Goal: Task Accomplishment & Management: Manage account settings

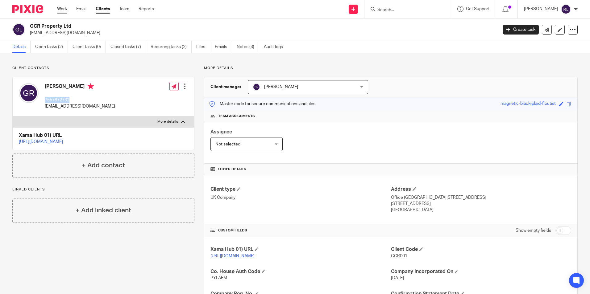
click at [60, 9] on link "Work" at bounding box center [62, 9] width 10 height 6
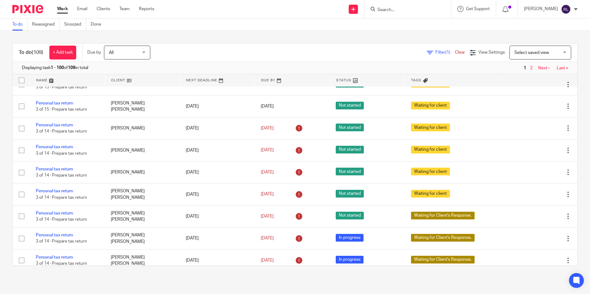
scroll to position [1142, 0]
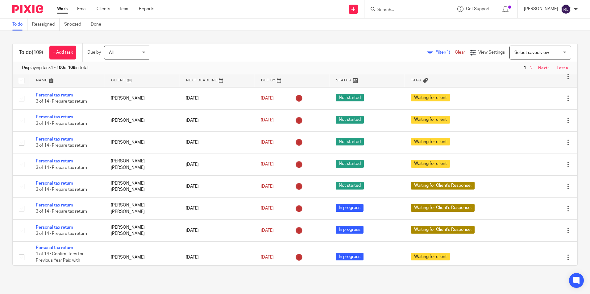
click at [309, 47] on div "Filter (1) Clear View Settings View Settings (1) Filters Clear Save Manage save…" at bounding box center [369, 53] width 416 height 14
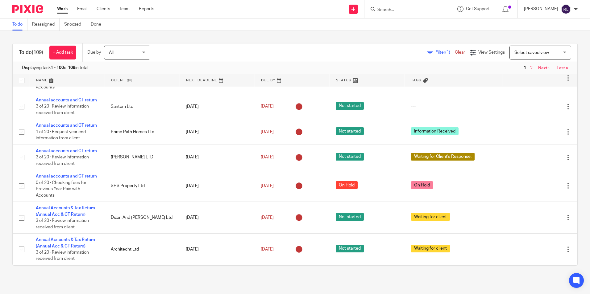
scroll to position [2310, 0]
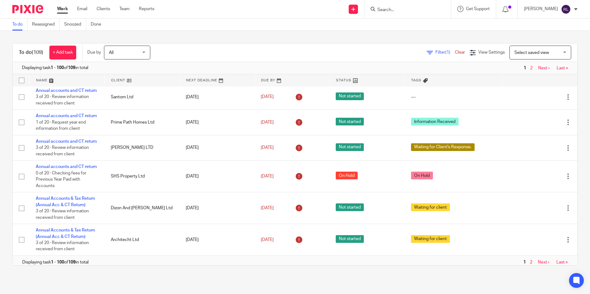
click at [91, 4] on link "Annual Accounts & Tax Return" at bounding box center [65, 1] width 59 height 4
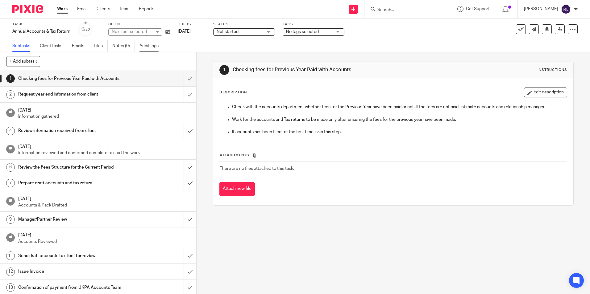
click at [152, 44] on link "Audit logs" at bounding box center [152, 46] width 24 height 12
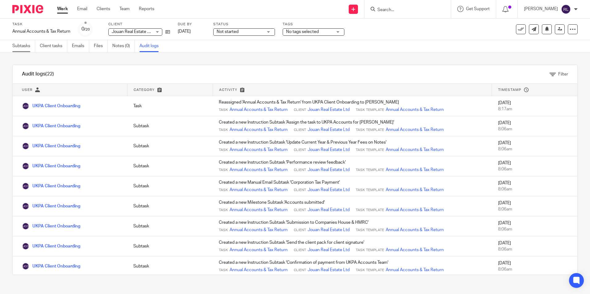
click at [31, 44] on link "Subtasks" at bounding box center [23, 46] width 23 height 12
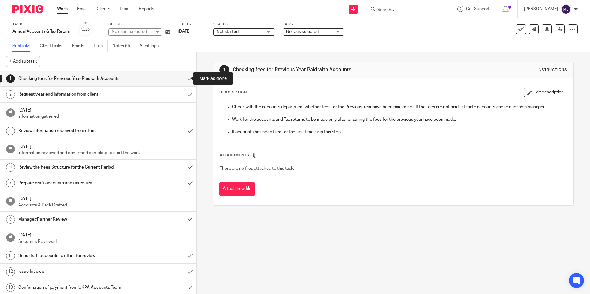
click at [183, 77] on input "submit" at bounding box center [98, 78] width 196 height 15
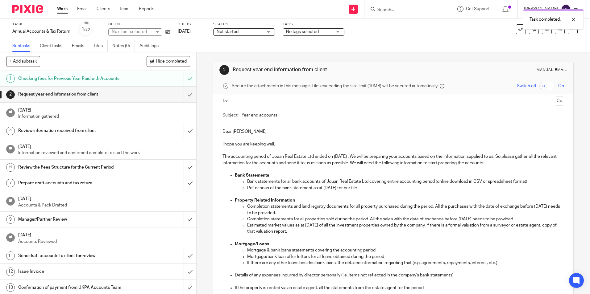
click at [240, 104] on input "text" at bounding box center [393, 101] width 318 height 7
click at [306, 102] on input "text" at bounding box center [424, 102] width 258 height 12
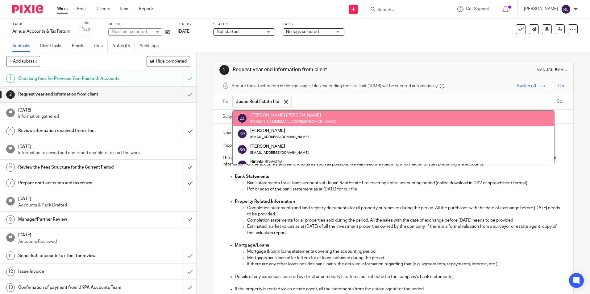
click at [317, 99] on input "text" at bounding box center [424, 102] width 258 height 12
click at [243, 185] on ul "Bank statements for all bank accounts of Jouan Real Estate Ltd covering entire …" at bounding box center [399, 189] width 329 height 19
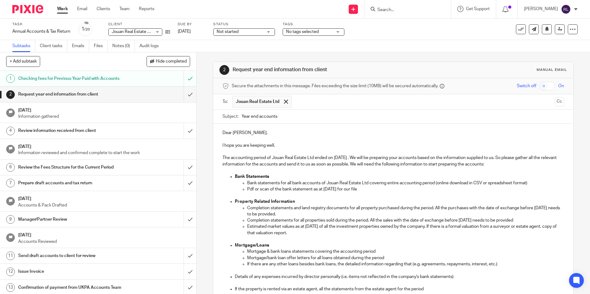
scroll to position [31, 0]
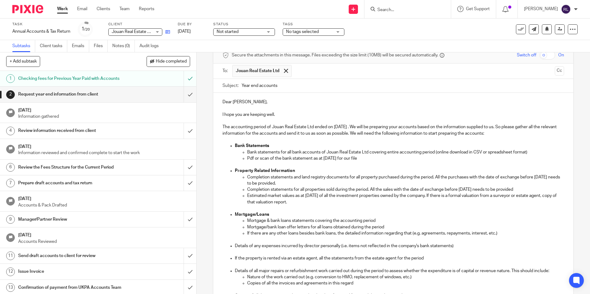
click at [168, 29] on link at bounding box center [166, 32] width 8 height 6
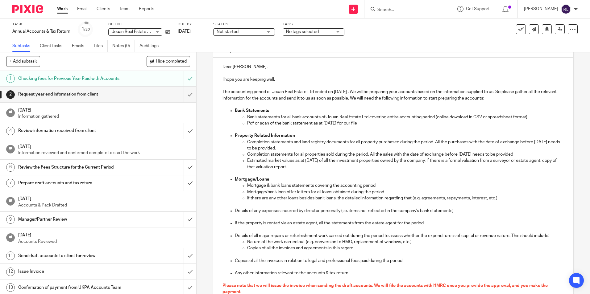
scroll to position [152, 0]
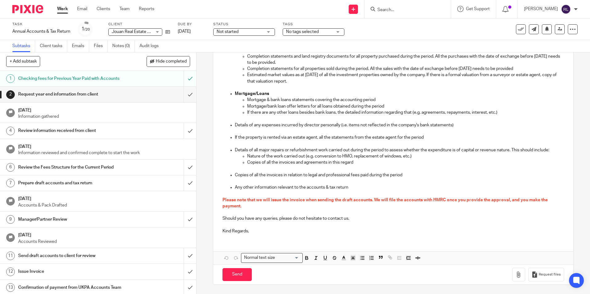
click at [263, 232] on p "Kind Regards," at bounding box center [393, 231] width 341 height 6
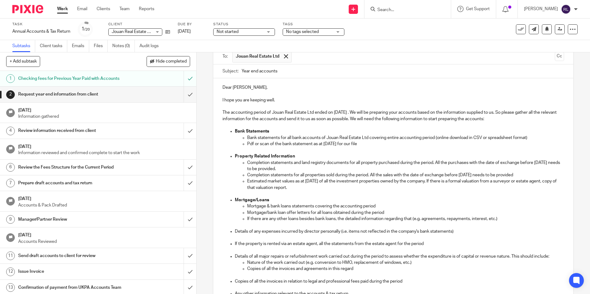
scroll to position [158, 0]
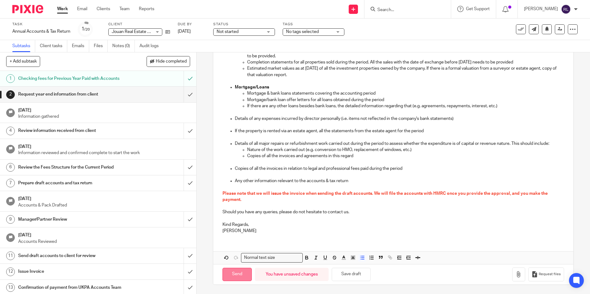
click at [236, 278] on input "Send" at bounding box center [237, 274] width 29 height 13
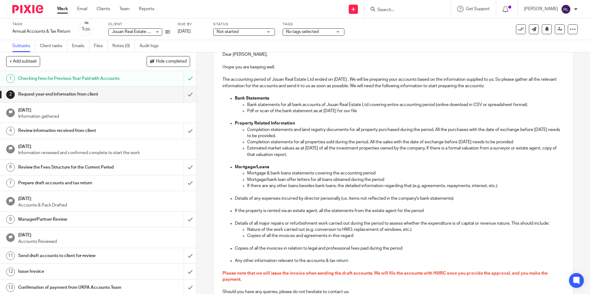
scroll to position [0, 0]
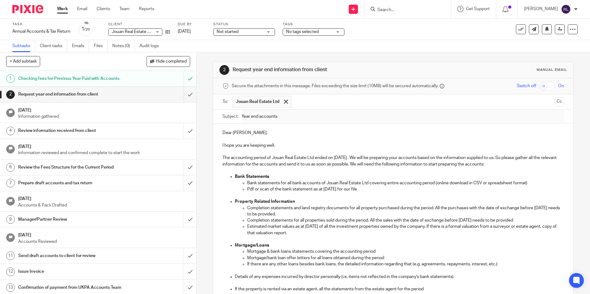
type input "Sent"
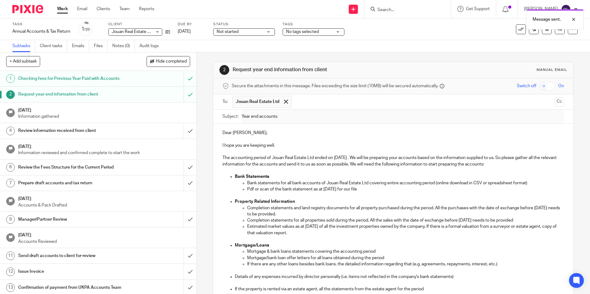
click at [312, 33] on span "No tags selected" at bounding box center [302, 32] width 33 height 4
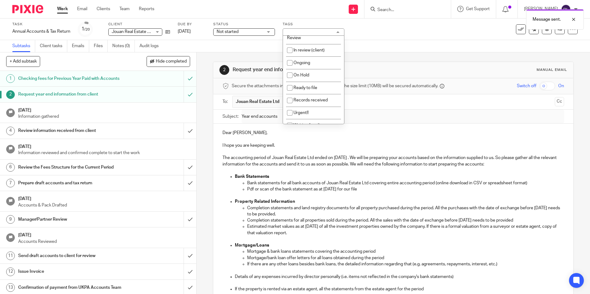
scroll to position [93, 0]
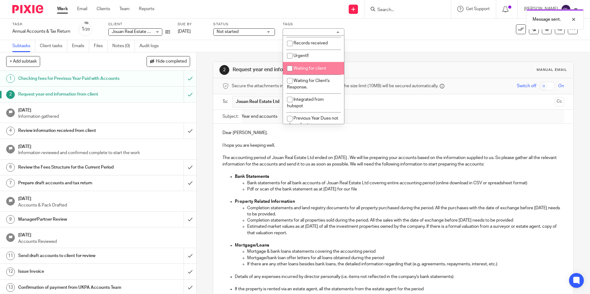
click at [314, 73] on li "Waiting for client" at bounding box center [313, 68] width 61 height 13
checkbox input "true"
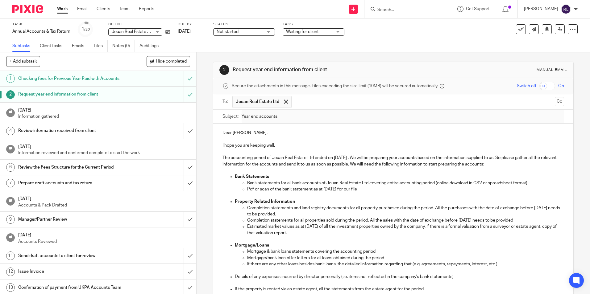
click at [258, 68] on h1 "Request year end information from client" at bounding box center [320, 70] width 174 height 6
click at [66, 11] on link "Work" at bounding box center [62, 9] width 11 height 6
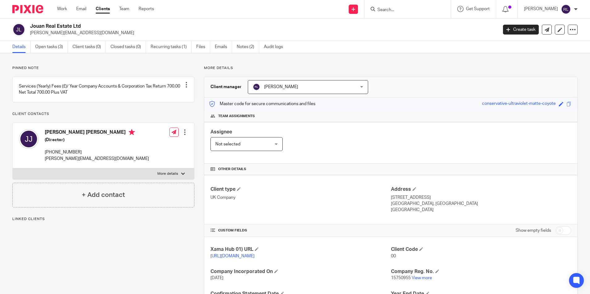
scroll to position [60, 0]
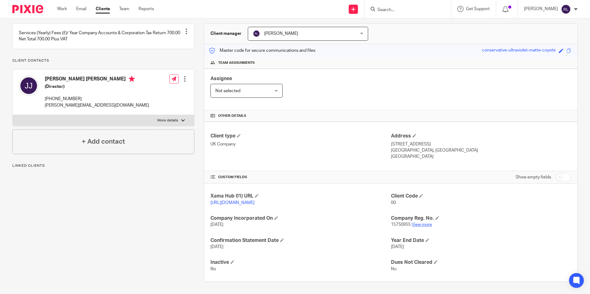
click at [418, 225] on link "View more" at bounding box center [422, 225] width 20 height 4
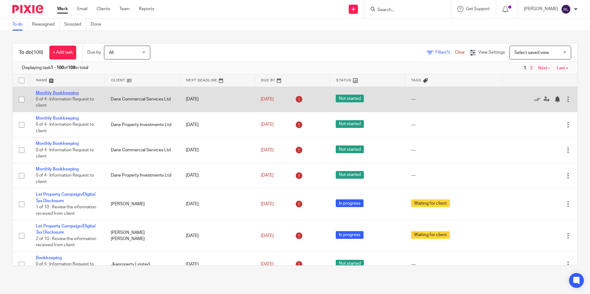
click at [65, 91] on link "Monthly Bookkeeping" at bounding box center [57, 93] width 43 height 4
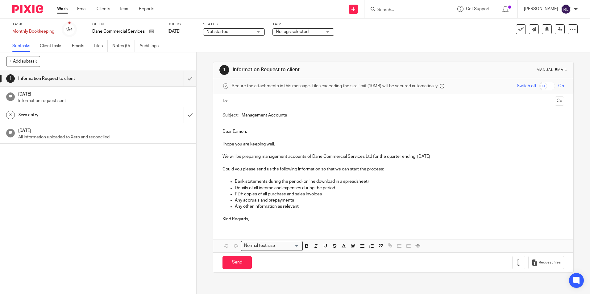
click at [106, 115] on h1 "Xero entry" at bounding box center [71, 114] width 106 height 9
click at [155, 29] on div "Dane Commercial Services Ltd" at bounding box center [126, 31] width 68 height 6
click at [154, 32] on icon at bounding box center [151, 31] width 5 height 5
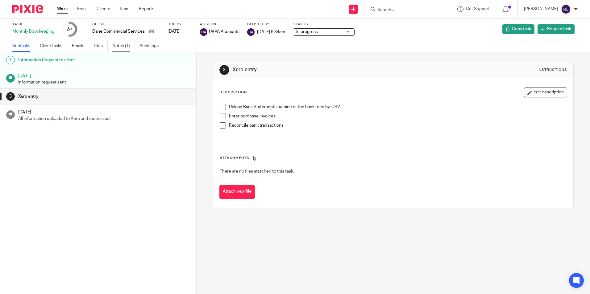
click at [122, 48] on link "Notes (1)" at bounding box center [123, 46] width 23 height 12
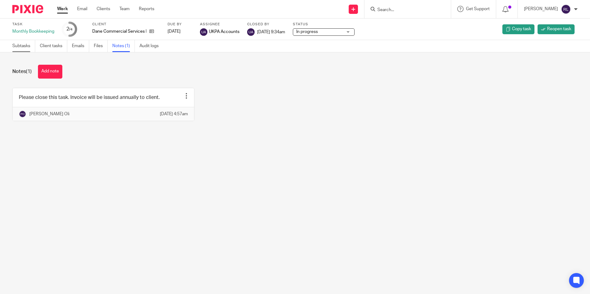
click at [28, 49] on link "Subtasks" at bounding box center [23, 46] width 23 height 12
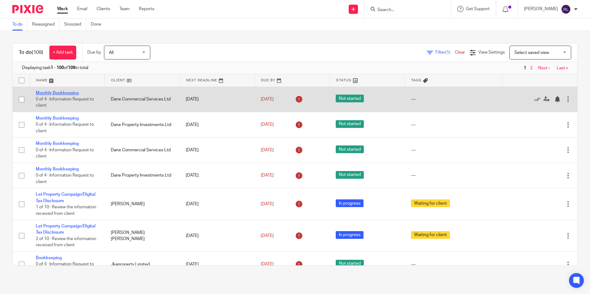
click at [48, 91] on link "Monthly Bookkeeping" at bounding box center [57, 93] width 43 height 4
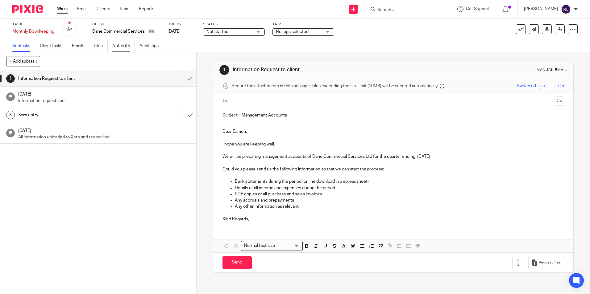
click at [127, 46] on link "Notes (0)" at bounding box center [123, 46] width 23 height 12
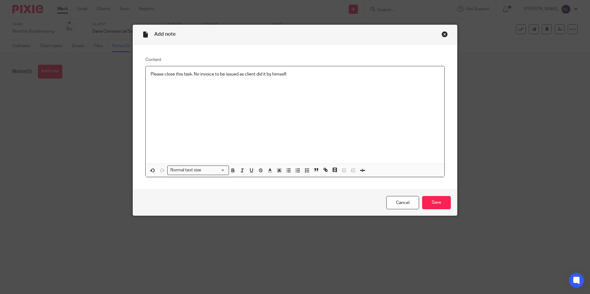
click at [248, 77] on p "Please close this task. No invoice to be issued as client did it by himself." at bounding box center [295, 74] width 289 height 6
click at [303, 74] on p "Please close this task. No invoice to be issued as client did it by himself." at bounding box center [295, 74] width 289 height 6
click at [262, 74] on p "Please close this task. No invoice to be issued as client did it by himself." at bounding box center [295, 74] width 289 height 6
click at [295, 102] on div "Please close this task. No invoice to be issued as client did the task by himse…" at bounding box center [295, 115] width 299 height 98
click at [439, 205] on input "Save" at bounding box center [436, 202] width 29 height 13
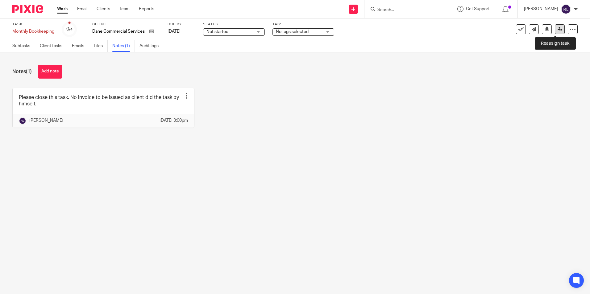
click at [558, 29] on icon at bounding box center [560, 29] width 5 height 5
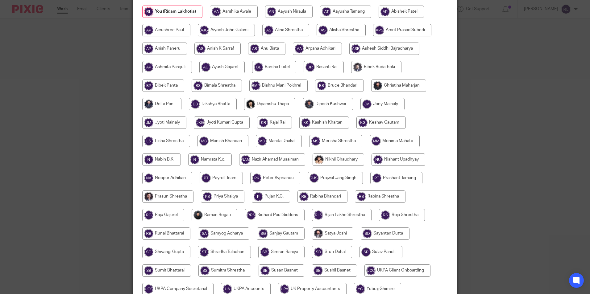
scroll to position [165, 0]
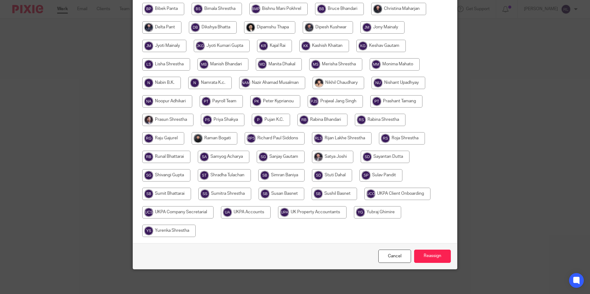
click at [250, 212] on input "radio" at bounding box center [246, 212] width 50 height 12
radio input "true"
click at [428, 259] on input "Reassign" at bounding box center [432, 256] width 37 height 13
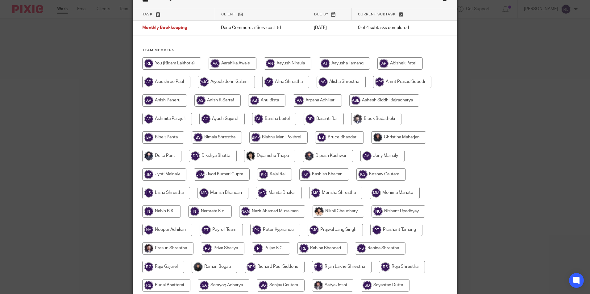
scroll to position [0, 0]
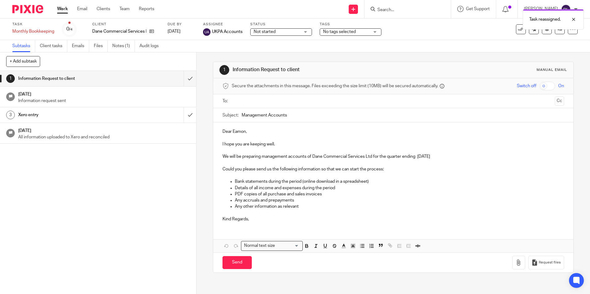
click at [64, 7] on link "Work" at bounding box center [62, 9] width 11 height 6
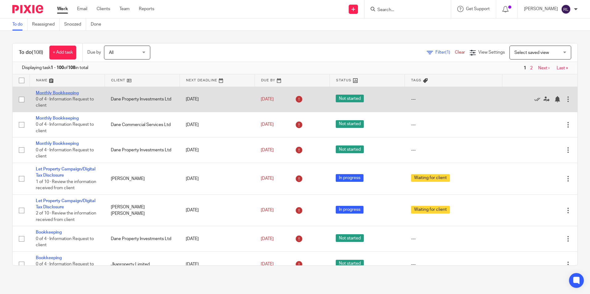
click at [76, 93] on link "Monthly Bookkeeping" at bounding box center [57, 93] width 43 height 4
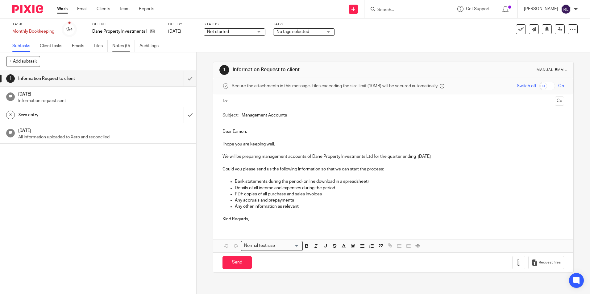
click at [129, 48] on link "Notes (0)" at bounding box center [123, 46] width 23 height 12
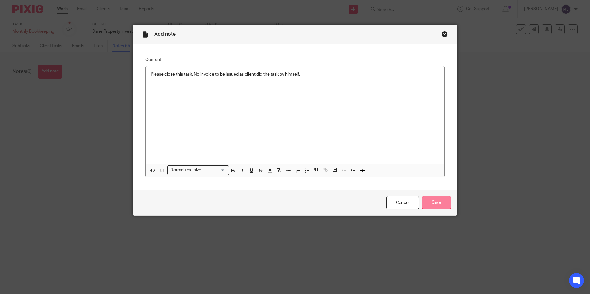
click at [442, 200] on input "Save" at bounding box center [436, 202] width 29 height 13
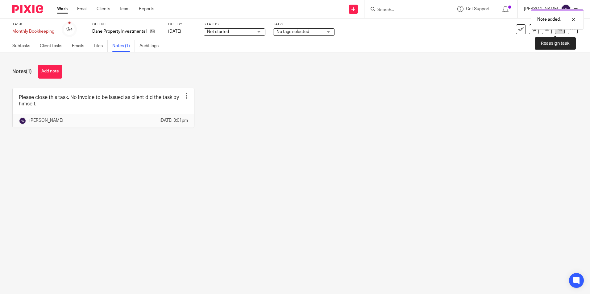
click at [556, 33] on link at bounding box center [560, 29] width 10 height 10
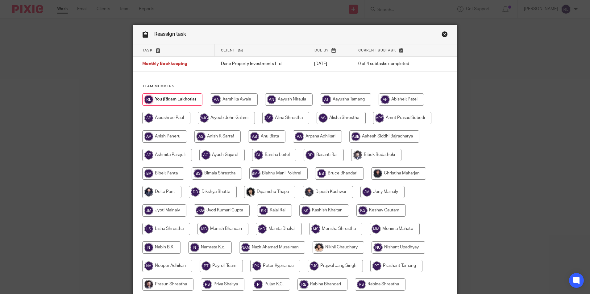
scroll to position [165, 0]
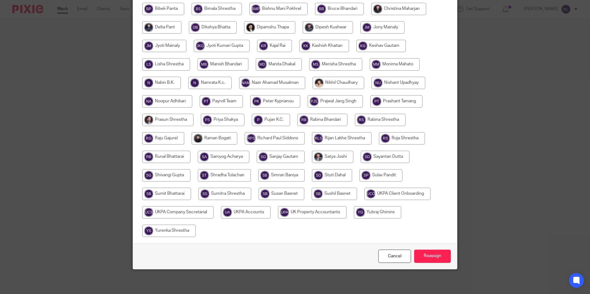
click at [258, 209] on input "radio" at bounding box center [246, 212] width 50 height 12
radio input "true"
click at [431, 251] on input "Reassign" at bounding box center [432, 256] width 37 height 13
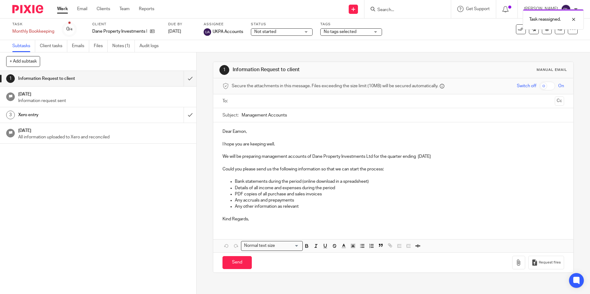
click at [63, 11] on link "Work" at bounding box center [62, 9] width 11 height 6
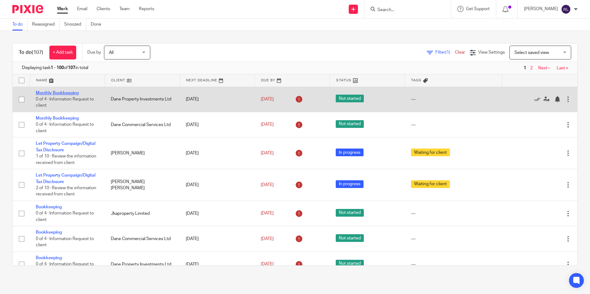
click at [75, 93] on link "Monthly Bookkeeping" at bounding box center [57, 93] width 43 height 4
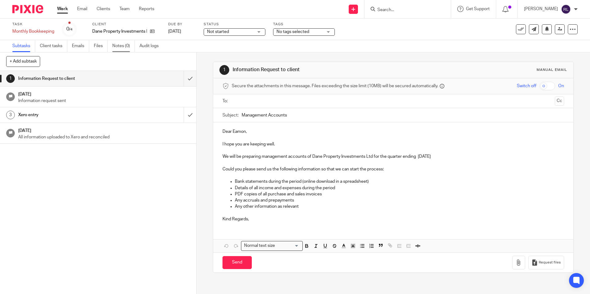
click at [124, 45] on link "Notes (0)" at bounding box center [123, 46] width 23 height 12
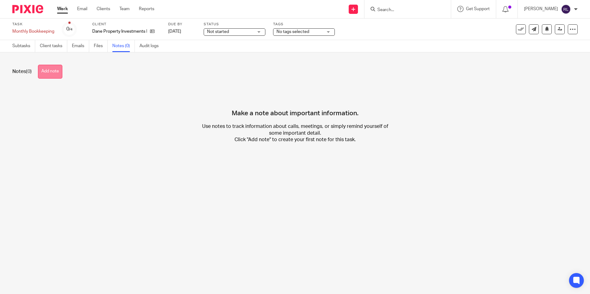
click at [54, 75] on button "Add note" at bounding box center [50, 72] width 24 height 14
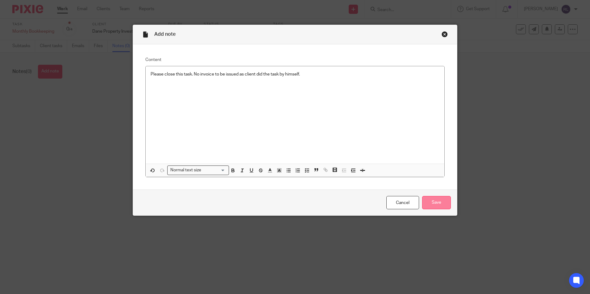
click at [431, 205] on input "Save" at bounding box center [436, 202] width 29 height 13
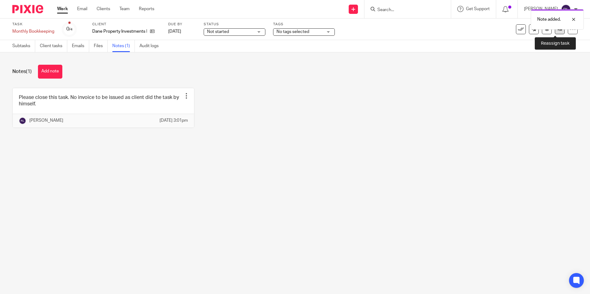
click at [555, 33] on link at bounding box center [560, 29] width 10 height 10
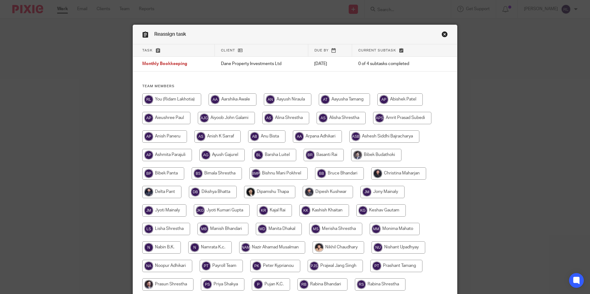
scroll to position [165, 0]
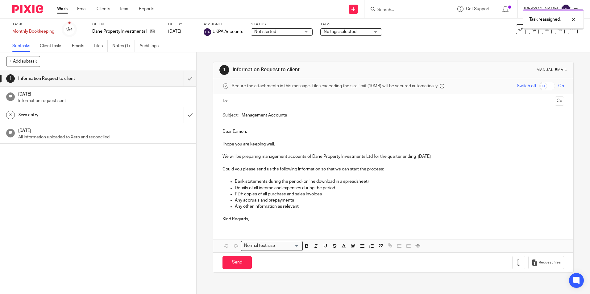
click at [65, 8] on link "Work" at bounding box center [62, 9] width 11 height 6
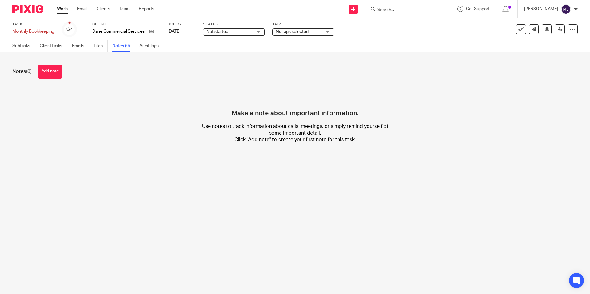
click at [42, 73] on button "Add note" at bounding box center [50, 72] width 24 height 14
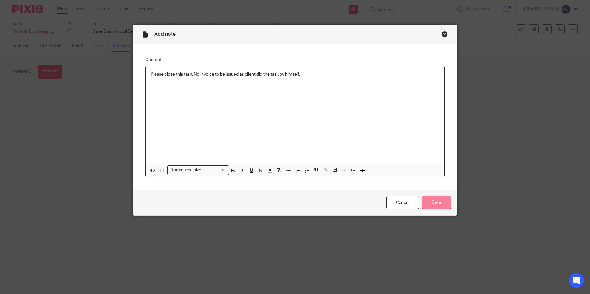
click at [437, 205] on input "Save" at bounding box center [436, 202] width 29 height 13
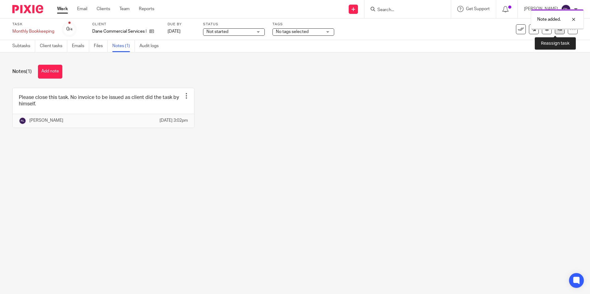
click at [558, 31] on icon at bounding box center [560, 29] width 5 height 5
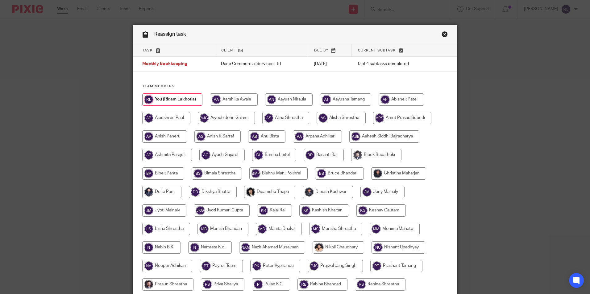
scroll to position [165, 0]
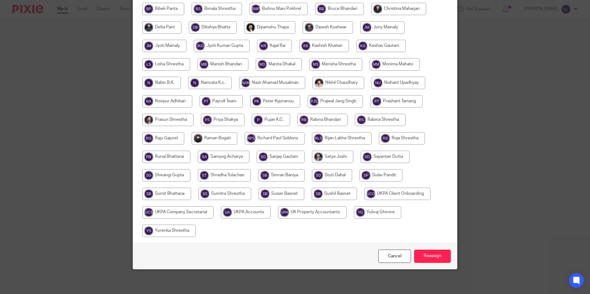
click at [249, 212] on input "radio" at bounding box center [246, 212] width 50 height 12
radio input "true"
click at [418, 250] on input "Reassign" at bounding box center [432, 256] width 37 height 13
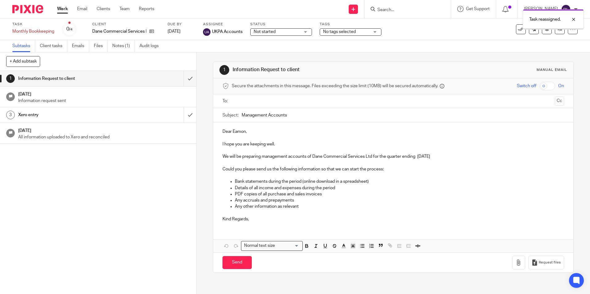
click at [59, 9] on link "Work" at bounding box center [62, 9] width 11 height 6
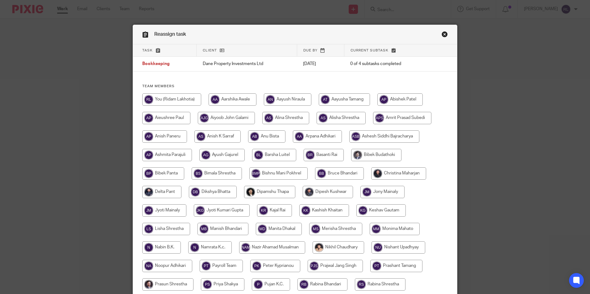
scroll to position [165, 0]
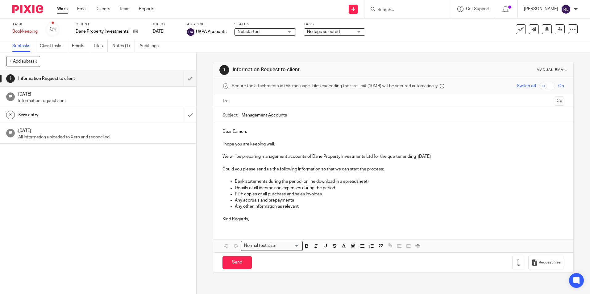
click at [68, 10] on ul "Work Email Clients Team Reports" at bounding box center [110, 9] width 106 height 6
click at [64, 10] on link "Work" at bounding box center [62, 9] width 11 height 6
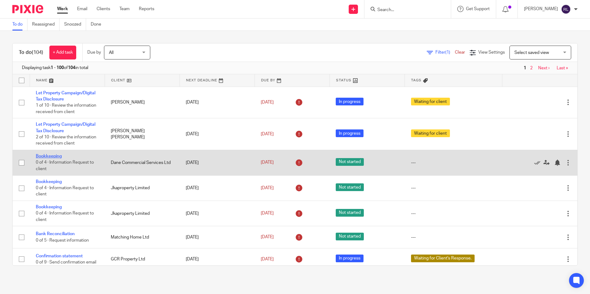
click at [53, 159] on link "Bookkeeping" at bounding box center [49, 156] width 26 height 4
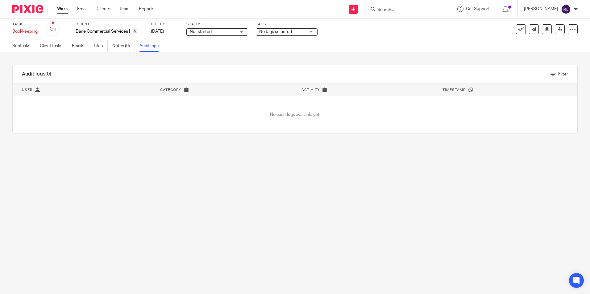
click at [121, 47] on link "Notes (0)" at bounding box center [123, 46] width 23 height 12
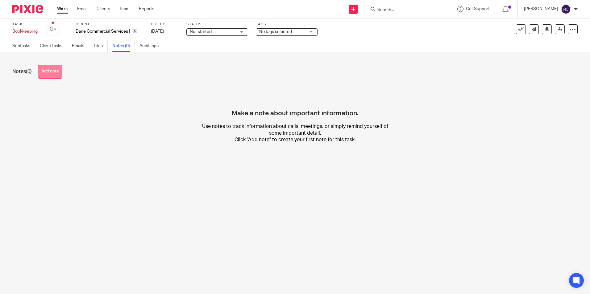
click at [51, 73] on button "Add note" at bounding box center [50, 72] width 24 height 14
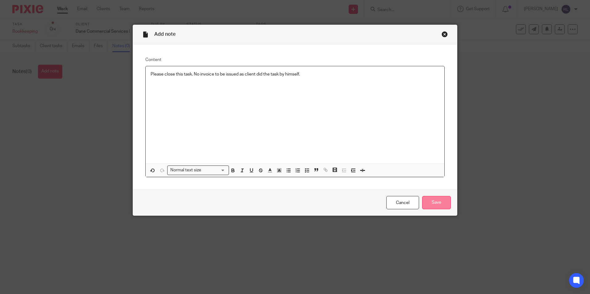
click at [433, 202] on input "Save" at bounding box center [436, 202] width 29 height 13
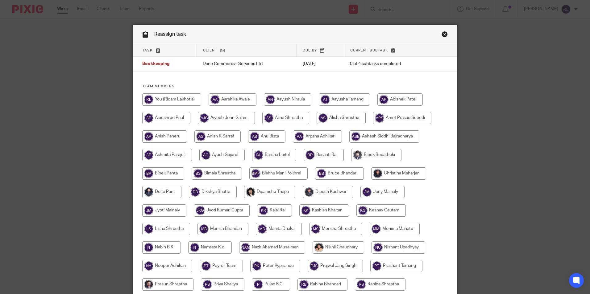
scroll to position [165, 0]
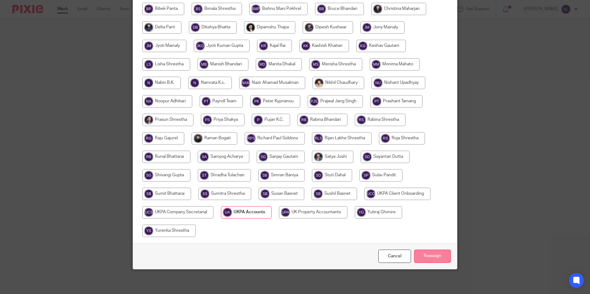
click at [420, 256] on input "Reassign" at bounding box center [432, 256] width 37 height 13
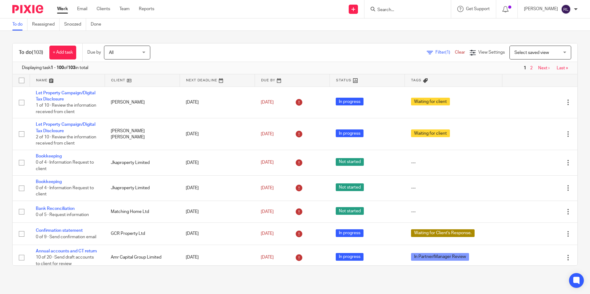
click at [59, 10] on link "Work" at bounding box center [62, 9] width 11 height 6
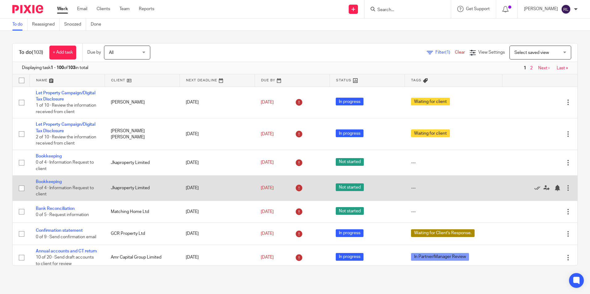
scroll to position [31, 0]
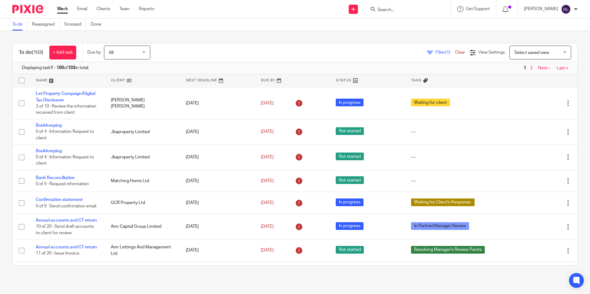
click at [540, 55] on span "Select saved view" at bounding box center [536, 52] width 45 height 13
click at [469, 69] on div "Displaying task 1 - 100 of 103 in total 1 2 Next › Last »" at bounding box center [295, 68] width 565 height 12
click at [435, 52] on span "Filter (1)" at bounding box center [444, 52] width 19 height 4
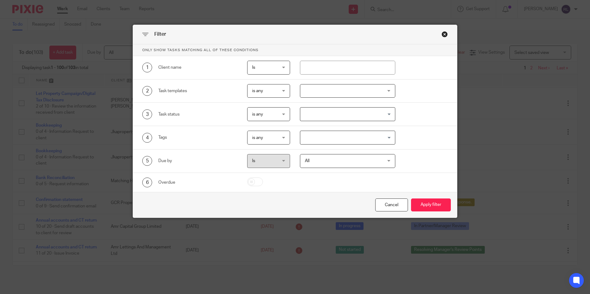
click at [322, 90] on div at bounding box center [347, 91] width 95 height 14
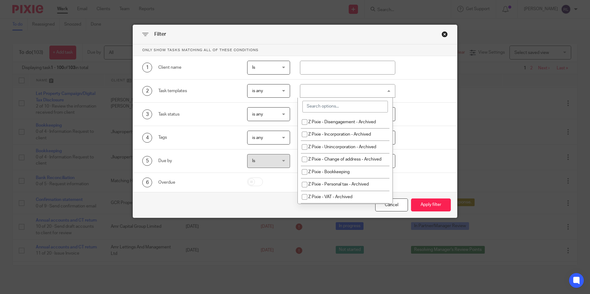
click at [442, 33] on div "Close this dialog window" at bounding box center [445, 34] width 6 height 6
